Goal: Complete application form: Complete application form

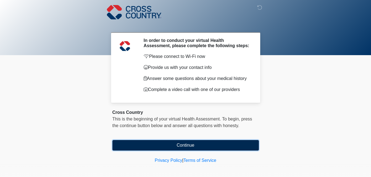
click at [185, 144] on button "Continue" at bounding box center [185, 145] width 146 height 10
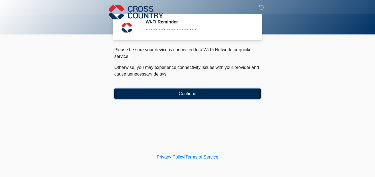
click at [187, 92] on button "Continue" at bounding box center [187, 94] width 146 height 10
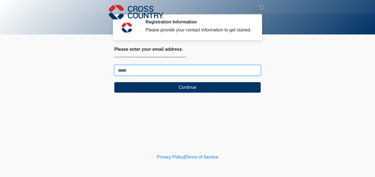
click at [120, 69] on input "Where should we email your response?" at bounding box center [187, 70] width 146 height 10
type input "**********"
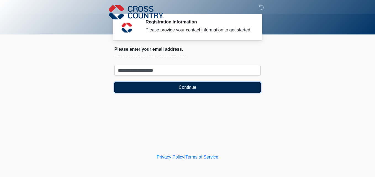
click at [186, 87] on button "Continue" at bounding box center [187, 87] width 146 height 10
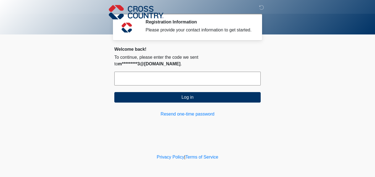
click at [123, 72] on input "text" at bounding box center [187, 79] width 146 height 14
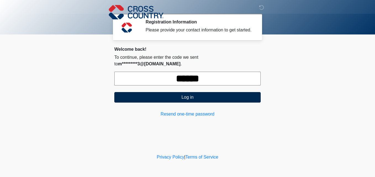
type input "******"
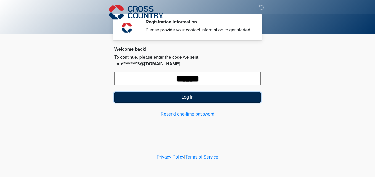
click at [188, 92] on button "Log in" at bounding box center [187, 97] width 146 height 10
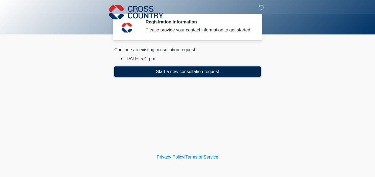
click at [177, 70] on button "Start a new consultation request" at bounding box center [187, 72] width 146 height 10
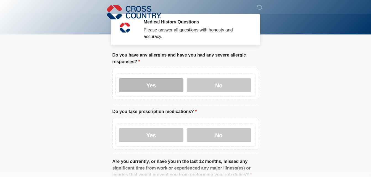
click at [151, 79] on label "Yes" at bounding box center [151, 85] width 64 height 14
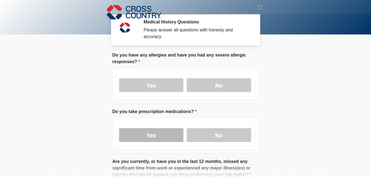
click at [153, 128] on label "Yes" at bounding box center [151, 135] width 64 height 14
click at [80, 133] on body "‎ ‎ ‎ Medical History Questions Please answer all questions with honesty and ac…" at bounding box center [185, 88] width 371 height 177
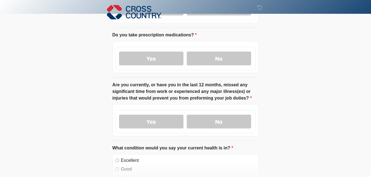
scroll to position [77, 0]
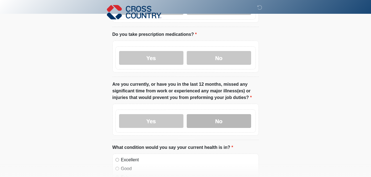
click at [221, 117] on label "No" at bounding box center [219, 121] width 64 height 14
click at [84, 100] on html "‎ ‎ ‎ Medical History Questions Please answer all questions with honesty and ac…" at bounding box center [185, 11] width 371 height 177
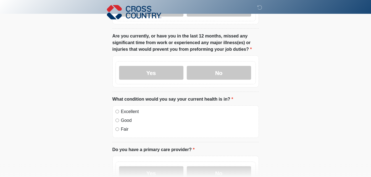
scroll to position [133, 0]
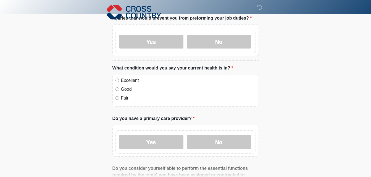
scroll to position [166, 0]
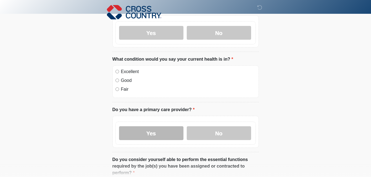
click at [153, 127] on label "Yes" at bounding box center [151, 134] width 64 height 14
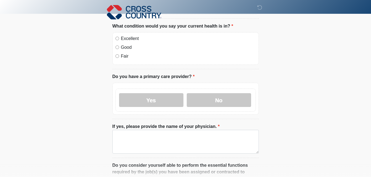
scroll to position [210, 0]
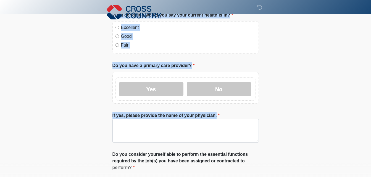
drag, startPoint x: 66, startPoint y: 146, endPoint x: 119, endPoint y: 120, distance: 59.7
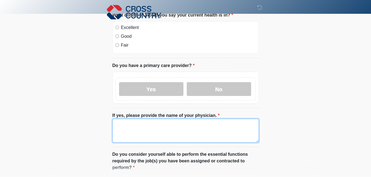
click at [119, 120] on textarea "If yes, please provide the name of your physician." at bounding box center [185, 131] width 146 height 24
type textarea "*"
type textarea "**********"
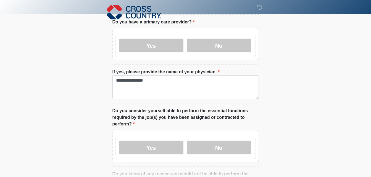
scroll to position [254, 0]
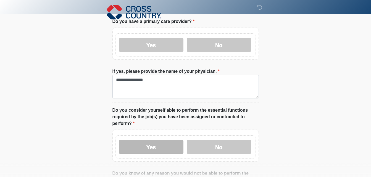
click at [153, 140] on label "Yes" at bounding box center [151, 147] width 64 height 14
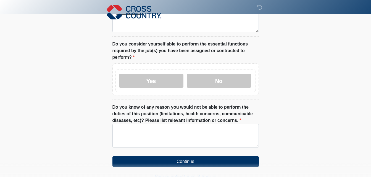
scroll to position [332, 0]
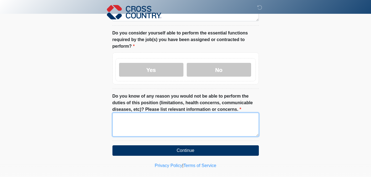
click at [128, 120] on textarea "Do you know of any reason you would not be able to perform the duties of this p…" at bounding box center [185, 125] width 146 height 24
drag, startPoint x: 128, startPoint y: 120, endPoint x: 114, endPoint y: 122, distance: 14.1
click at [114, 122] on textarea "*" at bounding box center [185, 125] width 146 height 24
type textarea "*"
type textarea "***"
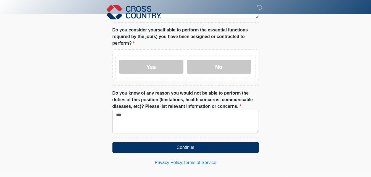
scroll to position [335, 0]
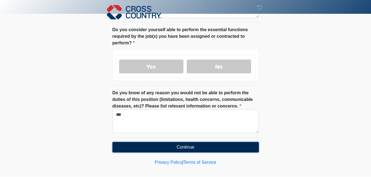
click at [183, 142] on button "Continue" at bounding box center [185, 147] width 146 height 10
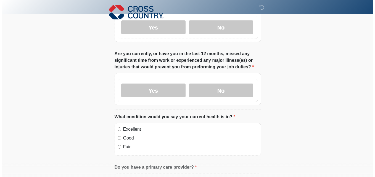
scroll to position [0, 0]
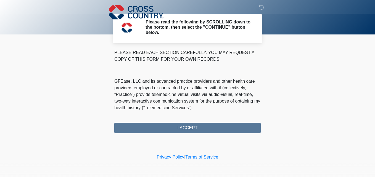
click at [183, 125] on div "PLEASE READ EACH SECTION CAREFULLY. YOU MAY REQUEST A COPY OF THIS FORM FOR YOU…" at bounding box center [187, 91] width 146 height 84
click at [183, 127] on div "PLEASE READ EACH SECTION CAREFULLY. YOU MAY REQUEST A COPY OF THIS FORM FOR YOU…" at bounding box center [187, 91] width 146 height 84
click at [183, 128] on div "PLEASE READ EACH SECTION CAREFULLY. YOU MAY REQUEST A COPY OF THIS FORM FOR YOU…" at bounding box center [187, 91] width 146 height 84
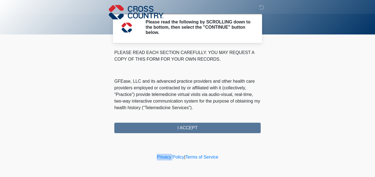
click at [73, 145] on body "‎ ‎ ‎ Please read the following by SCROLLING down to the bottom, then select th…" at bounding box center [187, 88] width 375 height 177
click at [184, 128] on div "PLEASE READ EACH SECTION CAREFULLY. YOU MAY REQUEST A COPY OF THIS FORM FOR YOU…" at bounding box center [187, 91] width 146 height 84
click at [178, 126] on div "PLEASE READ EACH SECTION CAREFULLY. YOU MAY REQUEST A COPY OF THIS FORM FOR YOU…" at bounding box center [187, 91] width 146 height 84
click at [183, 129] on div "PLEASE READ EACH SECTION CAREFULLY. YOU MAY REQUEST A COPY OF THIS FORM FOR YOU…" at bounding box center [187, 91] width 146 height 84
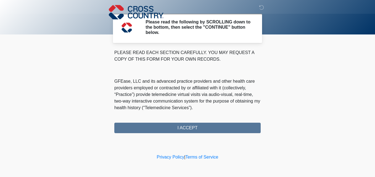
click at [182, 127] on div "PLEASE READ EACH SECTION CAREFULLY. YOU MAY REQUEST A COPY OF THIS FORM FOR YOU…" at bounding box center [187, 91] width 146 height 84
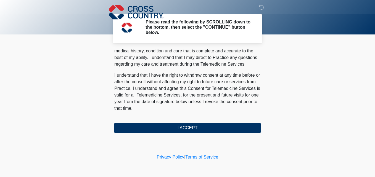
scroll to position [375, 0]
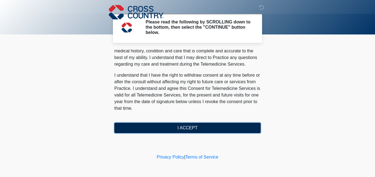
click at [185, 124] on button "I ACCEPT" at bounding box center [187, 128] width 146 height 10
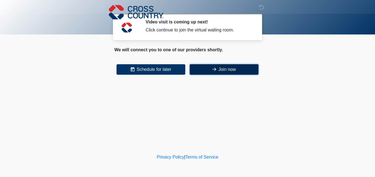
click at [224, 68] on button "Join now" at bounding box center [224, 69] width 69 height 10
